Goal: Information Seeking & Learning: Find specific fact

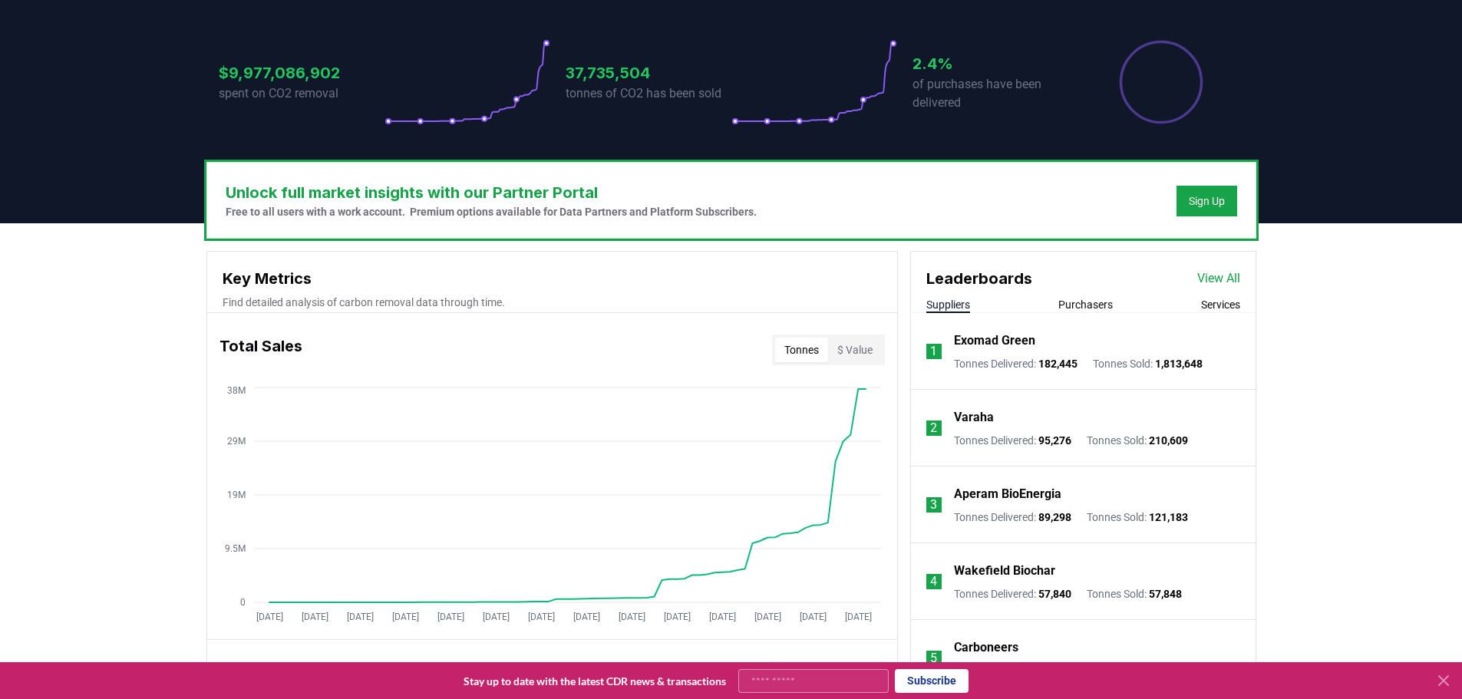
scroll to position [290, 0]
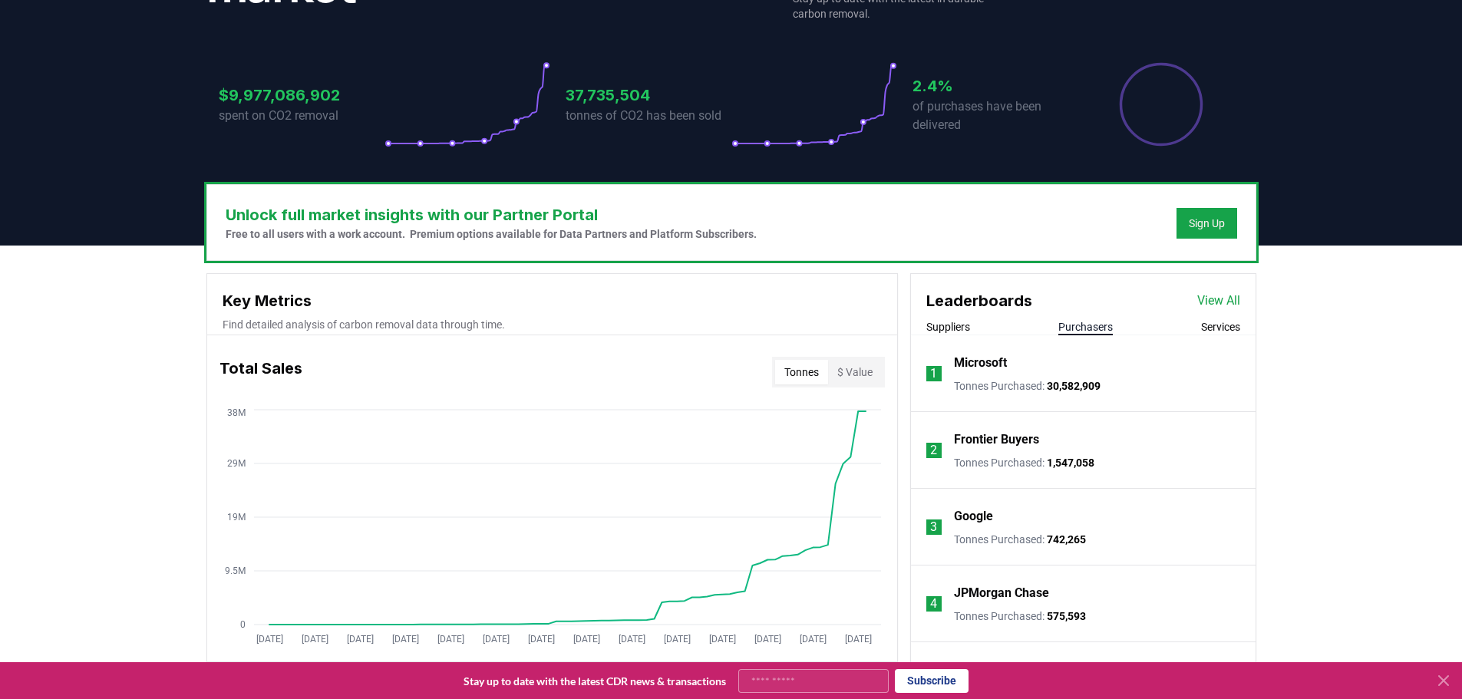
click at [1091, 325] on button "Purchasers" at bounding box center [1085, 326] width 54 height 15
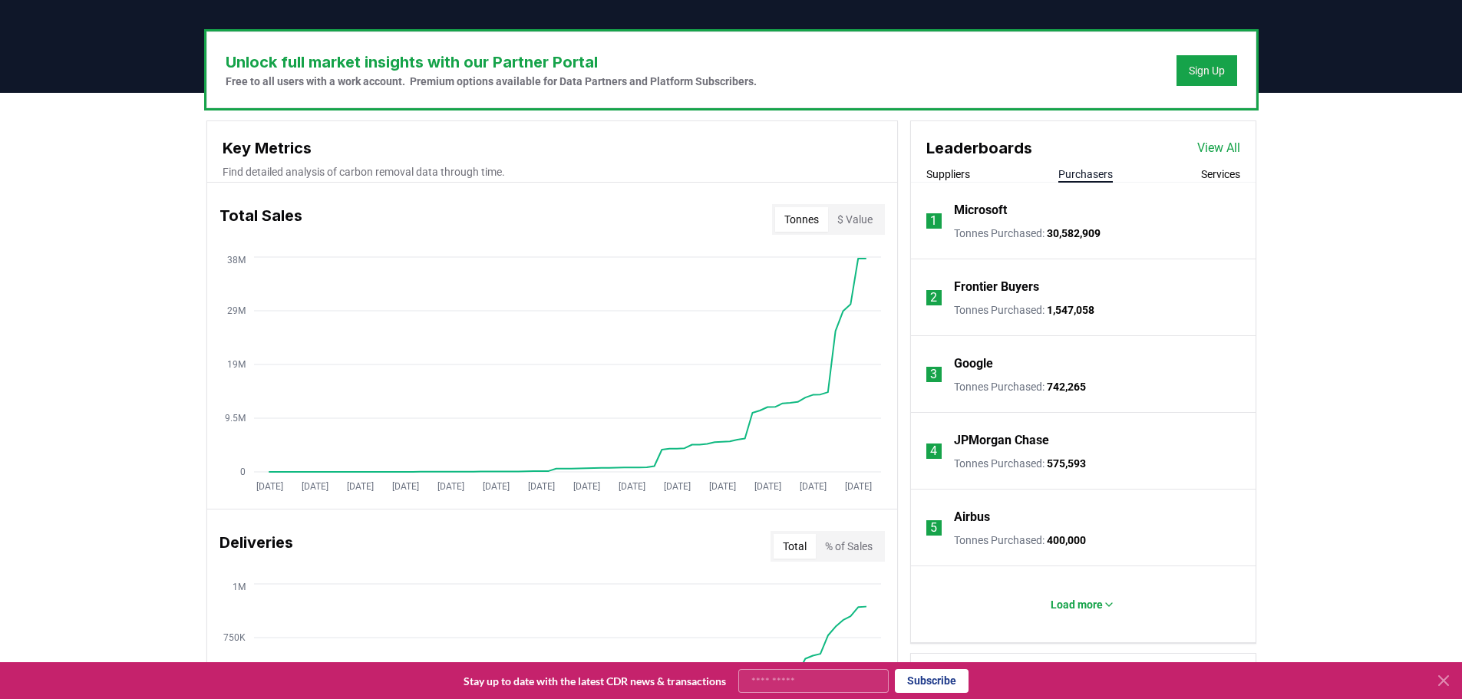
scroll to position [444, 0]
click at [984, 206] on p "Microsoft" at bounding box center [980, 209] width 53 height 18
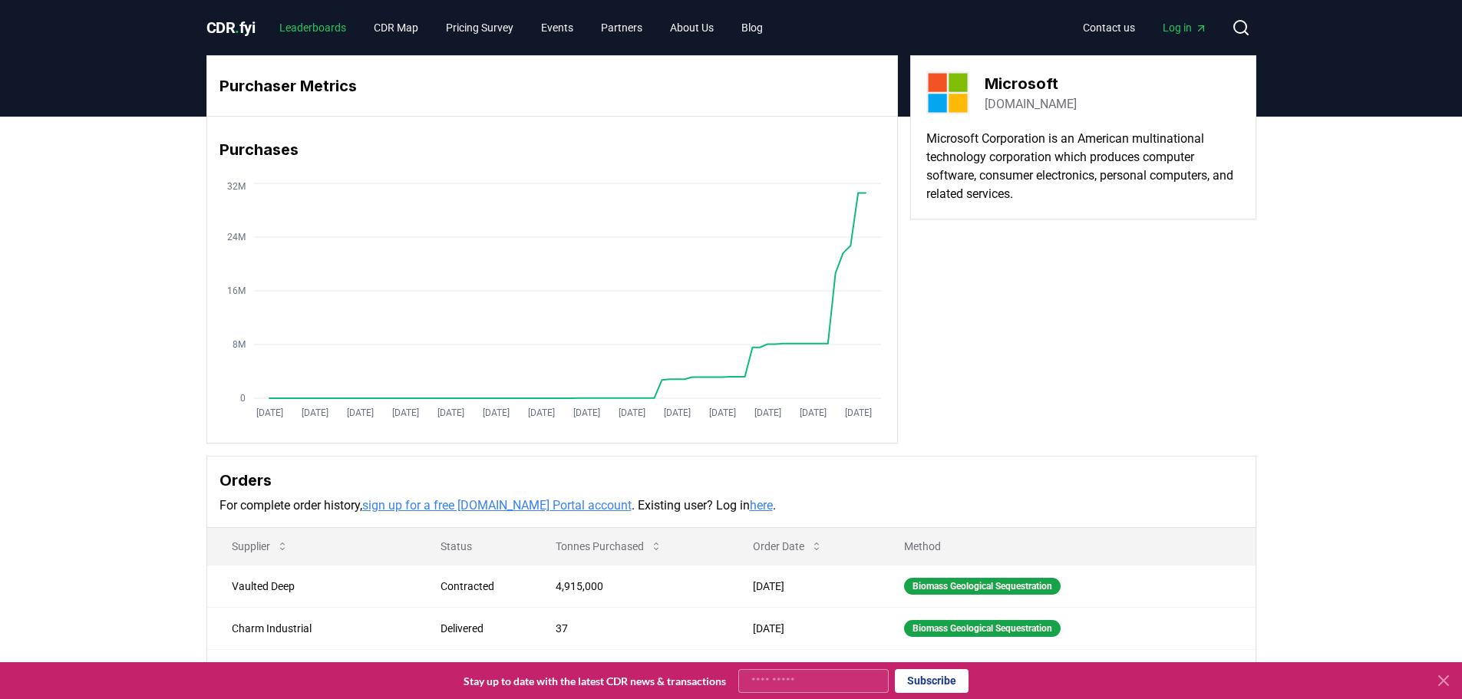
click at [315, 25] on link "Leaderboards" at bounding box center [312, 28] width 91 height 28
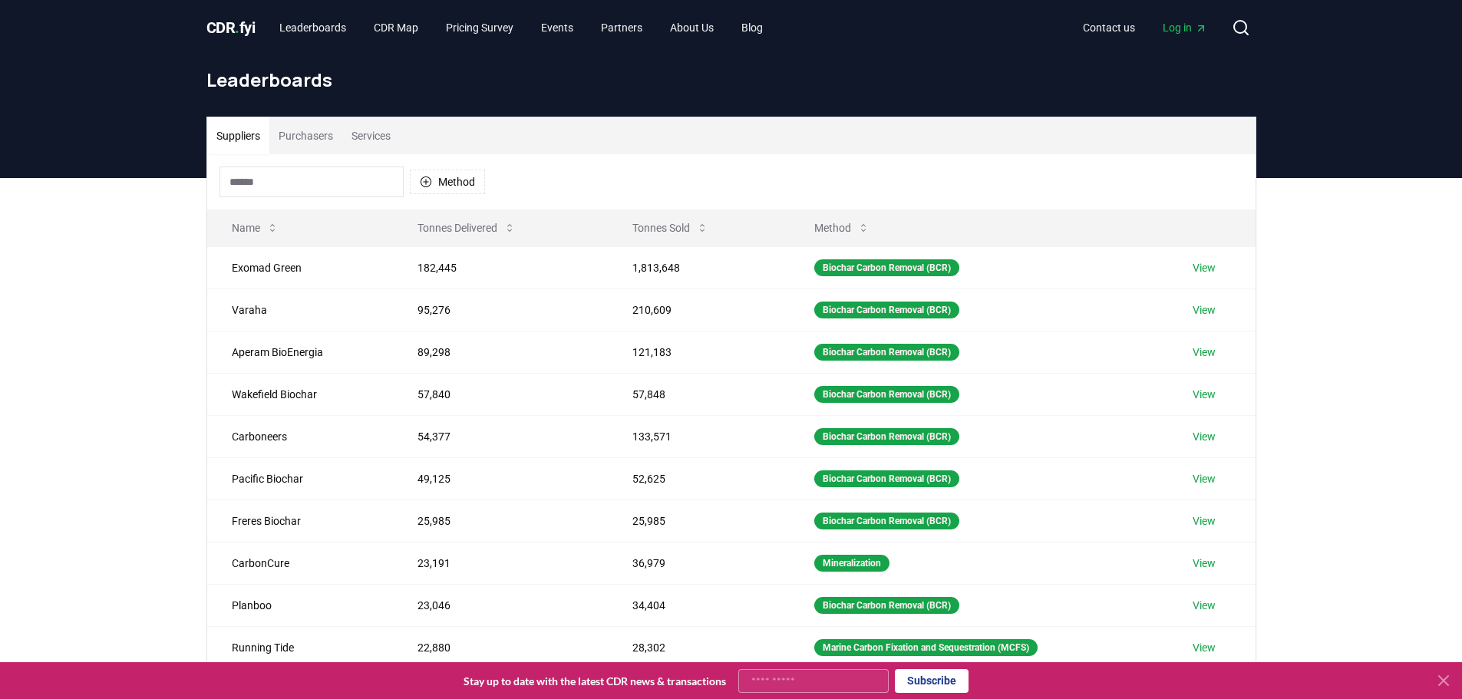
click at [305, 139] on button "Purchasers" at bounding box center [305, 135] width 73 height 37
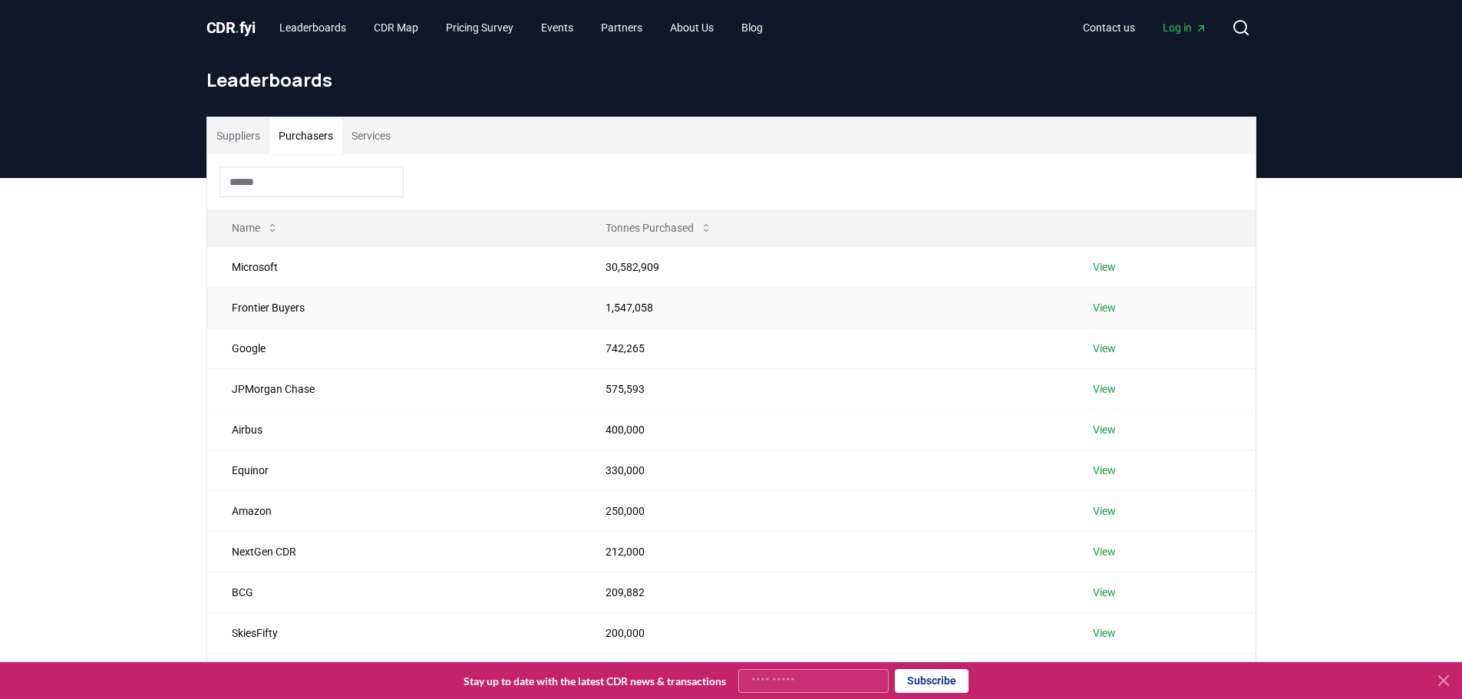
click at [1108, 308] on link "View" at bounding box center [1104, 307] width 23 height 15
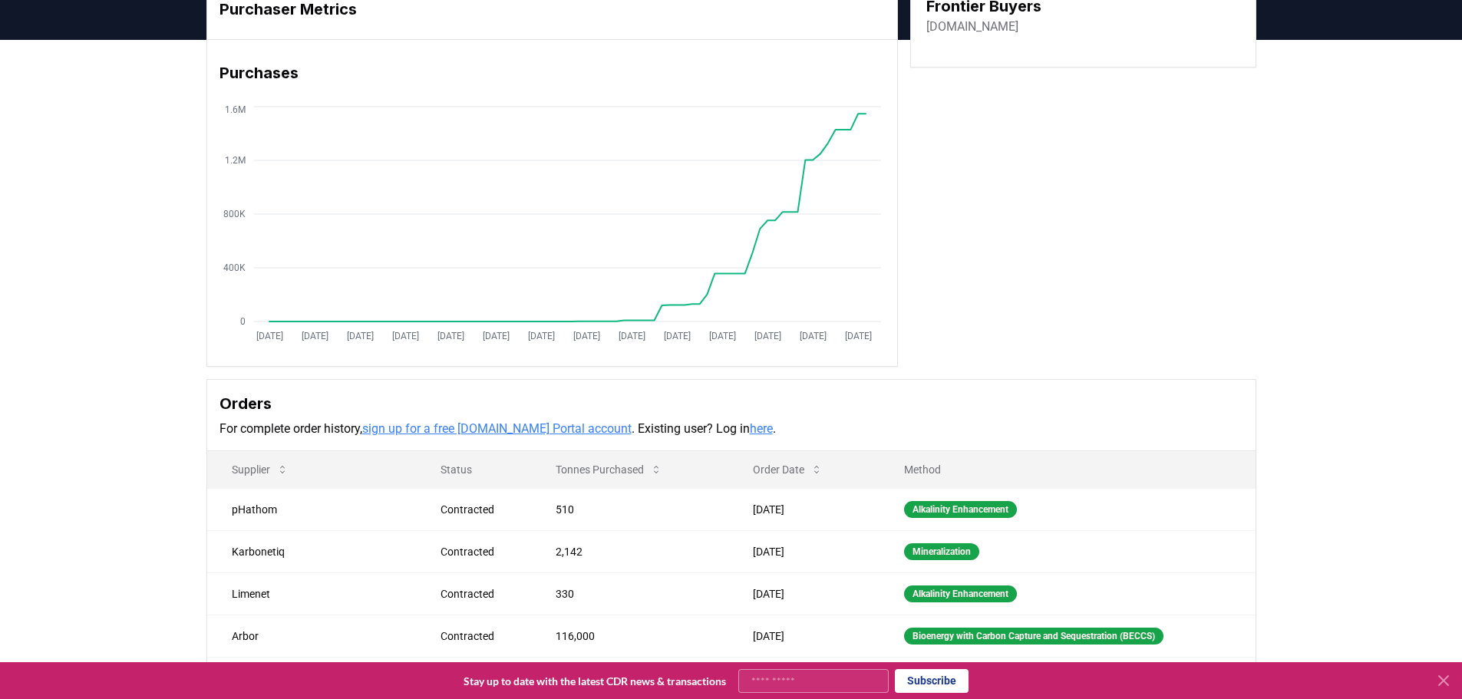
scroll to position [154, 0]
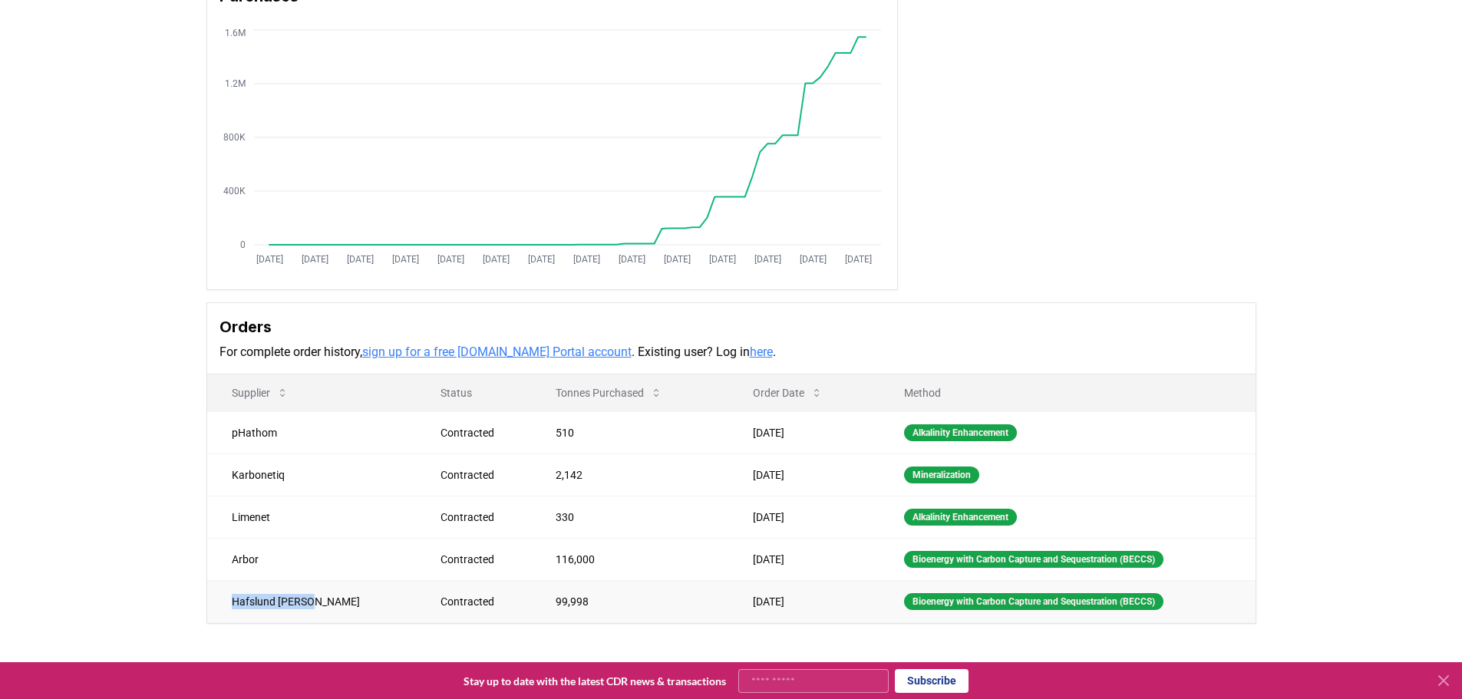
drag, startPoint x: 304, startPoint y: 601, endPoint x: 236, endPoint y: 596, distance: 68.5
click at [225, 596] on td "Hafslund [PERSON_NAME]" at bounding box center [312, 601] width 210 height 42
copy td "Hafslund [PERSON_NAME]"
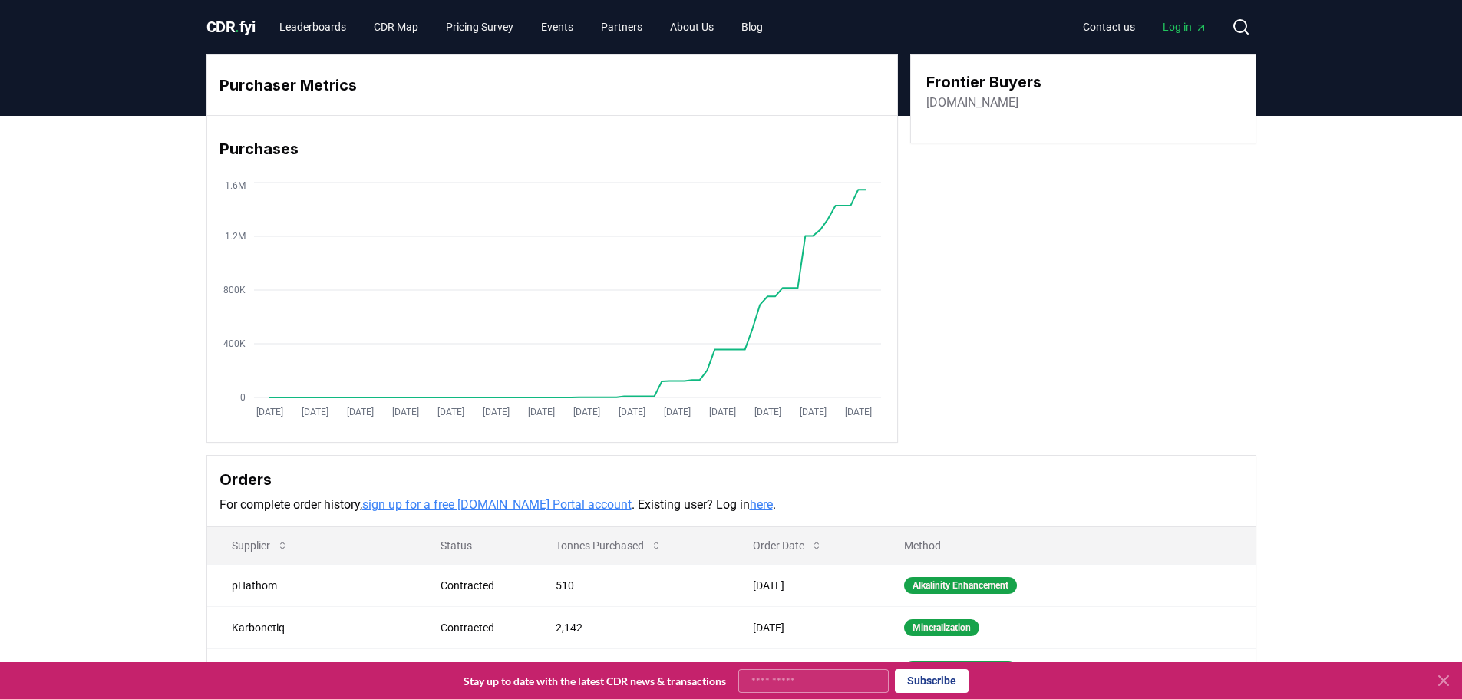
scroll to position [0, 0]
